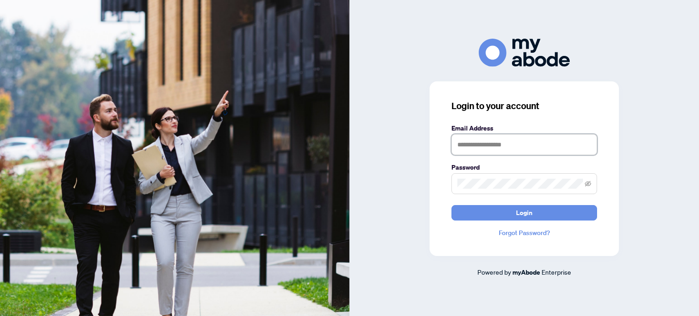
type input "**********"
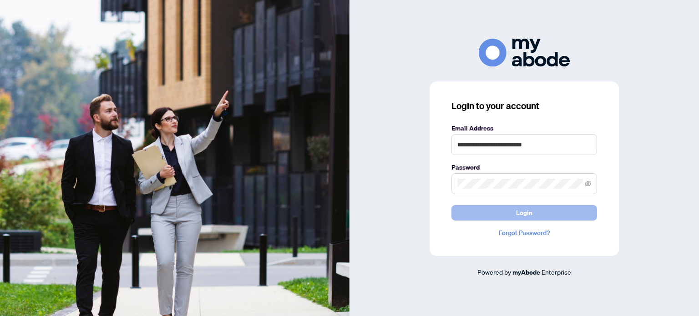
click at [513, 210] on button "Login" at bounding box center [524, 212] width 146 height 15
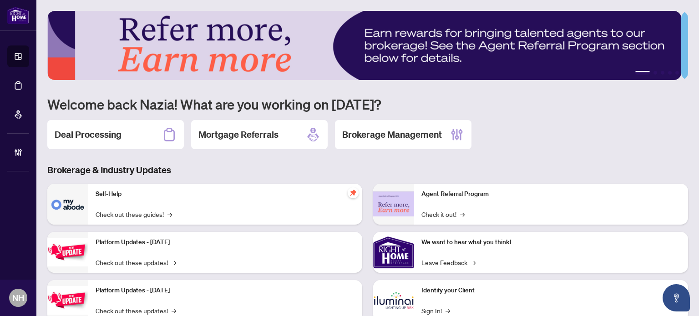
drag, startPoint x: 84, startPoint y: 135, endPoint x: 76, endPoint y: 136, distance: 7.3
click at [84, 135] on h2 "Deal Processing" at bounding box center [88, 134] width 67 height 13
